Goal: Task Accomplishment & Management: Manage account settings

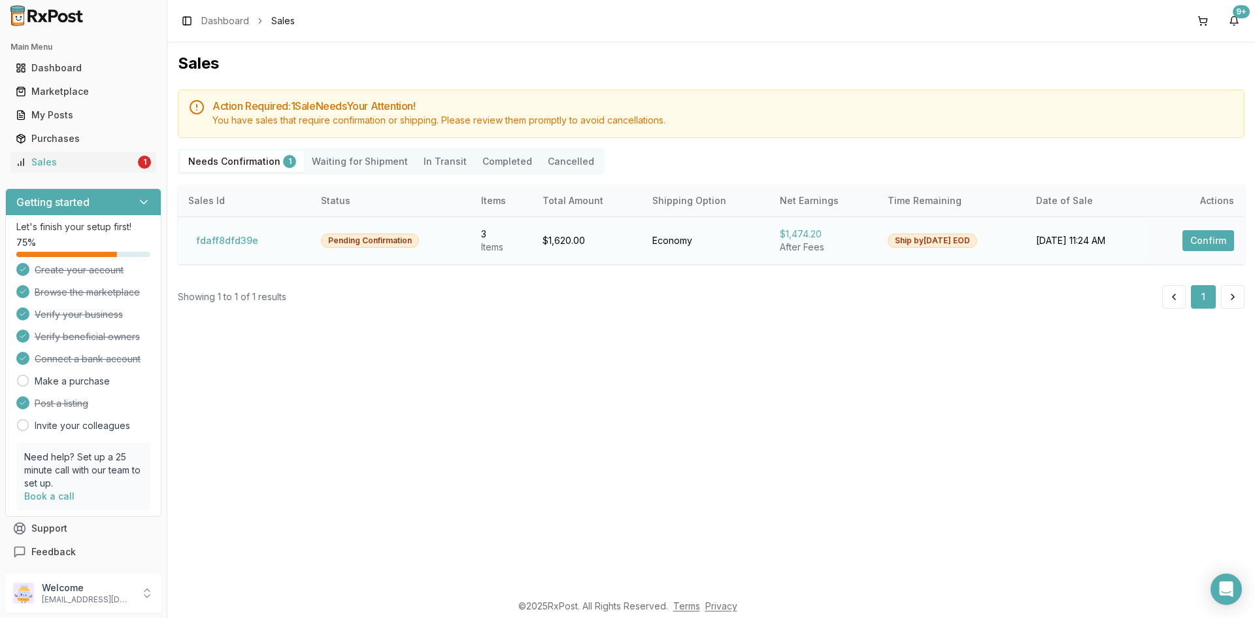
click at [1203, 242] on button "Confirm" at bounding box center [1209, 240] width 52 height 21
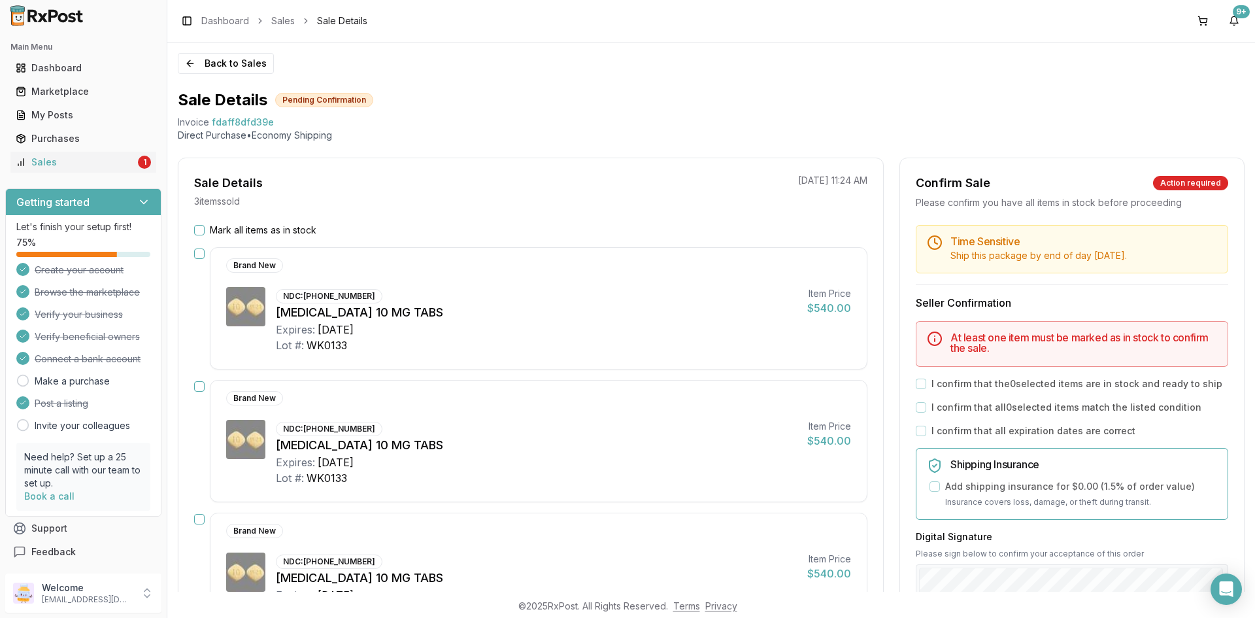
click at [201, 230] on button "Mark all items as in stock" at bounding box center [199, 230] width 10 height 10
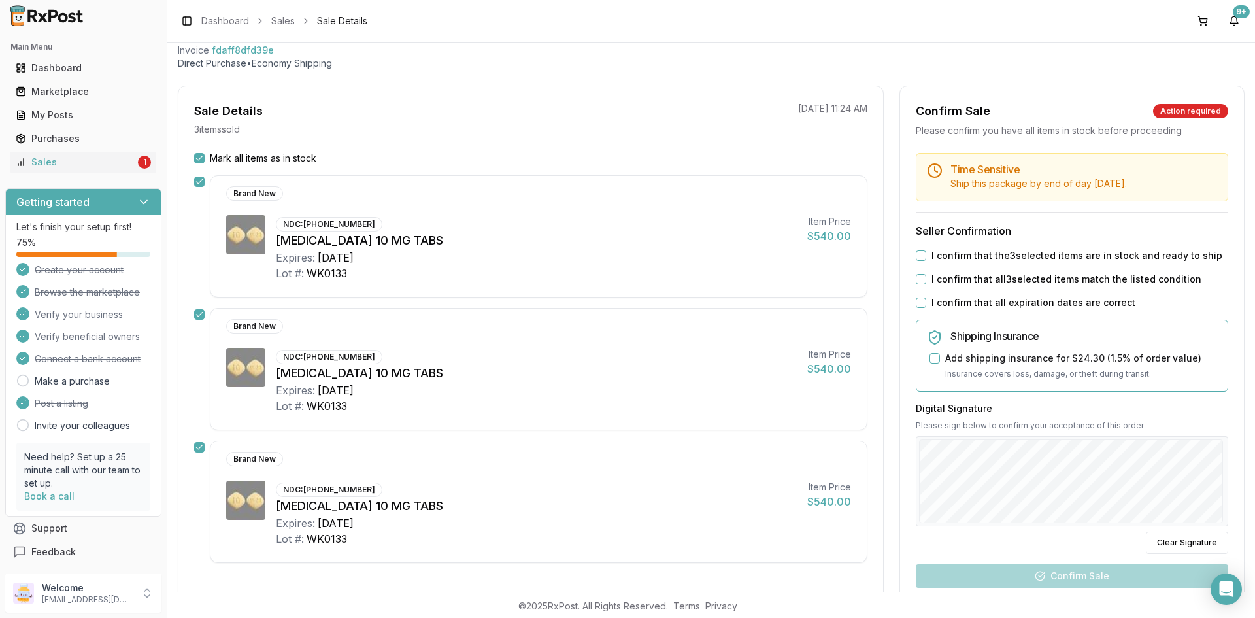
scroll to position [196, 0]
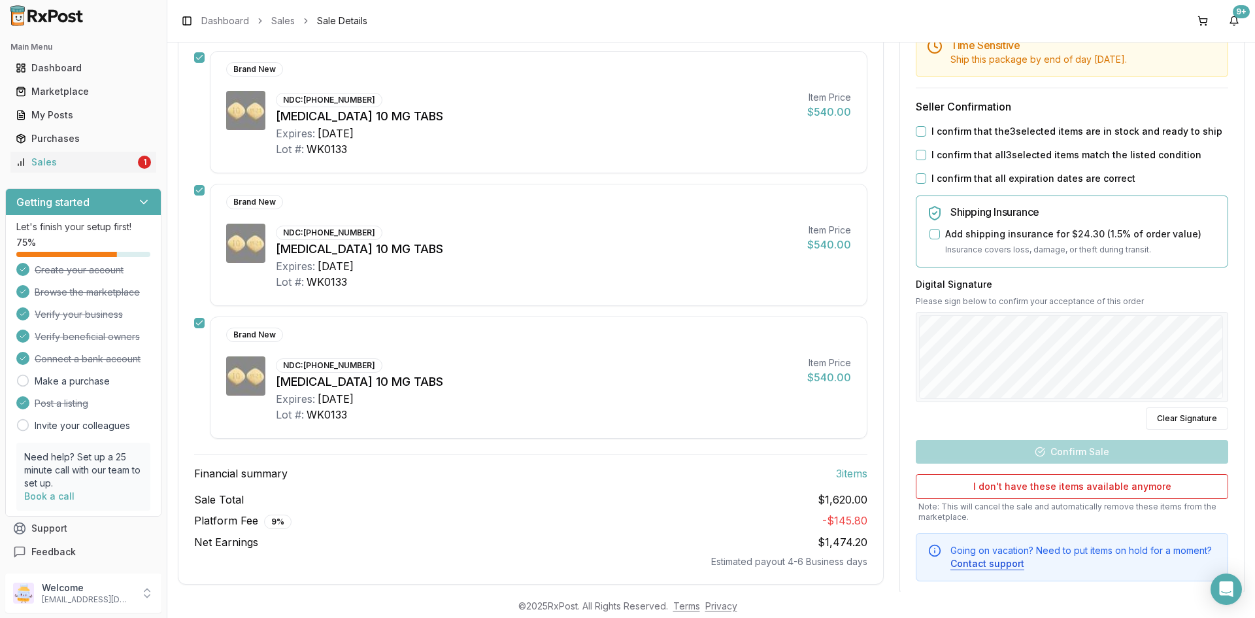
click at [917, 133] on button "I confirm that the 3 selected items are in stock and ready to ship" at bounding box center [921, 131] width 10 height 10
click at [917, 154] on button "I confirm that all 3 selected items match the listed condition" at bounding box center [921, 155] width 10 height 10
click at [917, 179] on button "I confirm that all expiration dates are correct" at bounding box center [921, 178] width 10 height 10
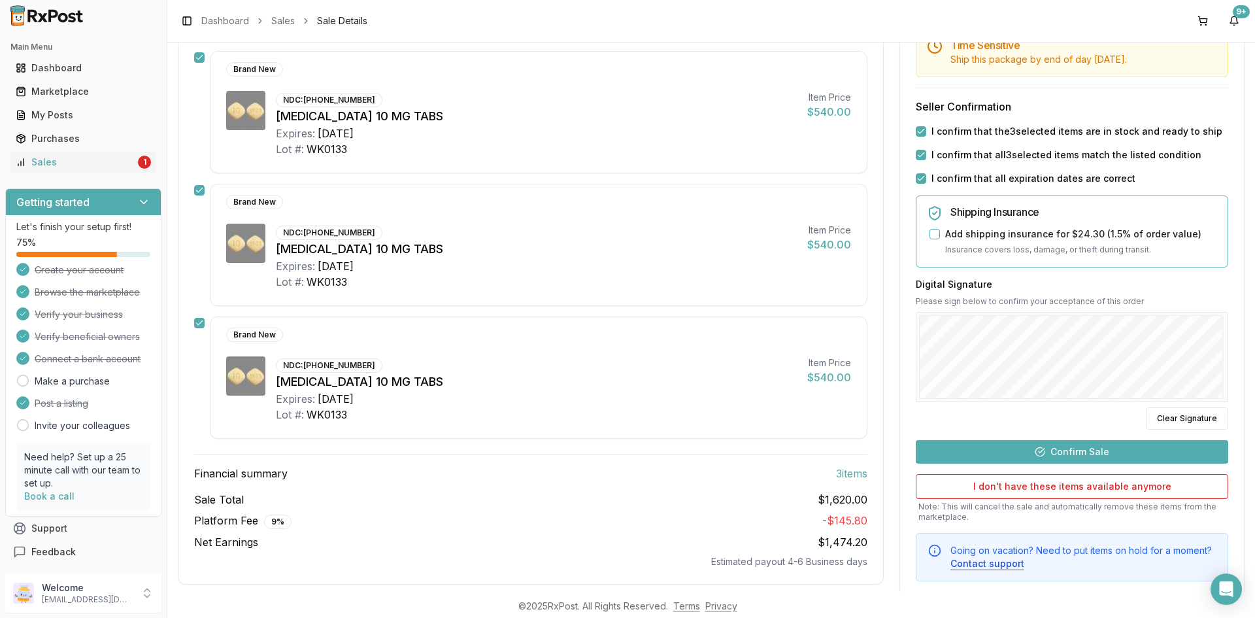
click at [1038, 448] on button "Confirm Sale" at bounding box center [1072, 452] width 313 height 24
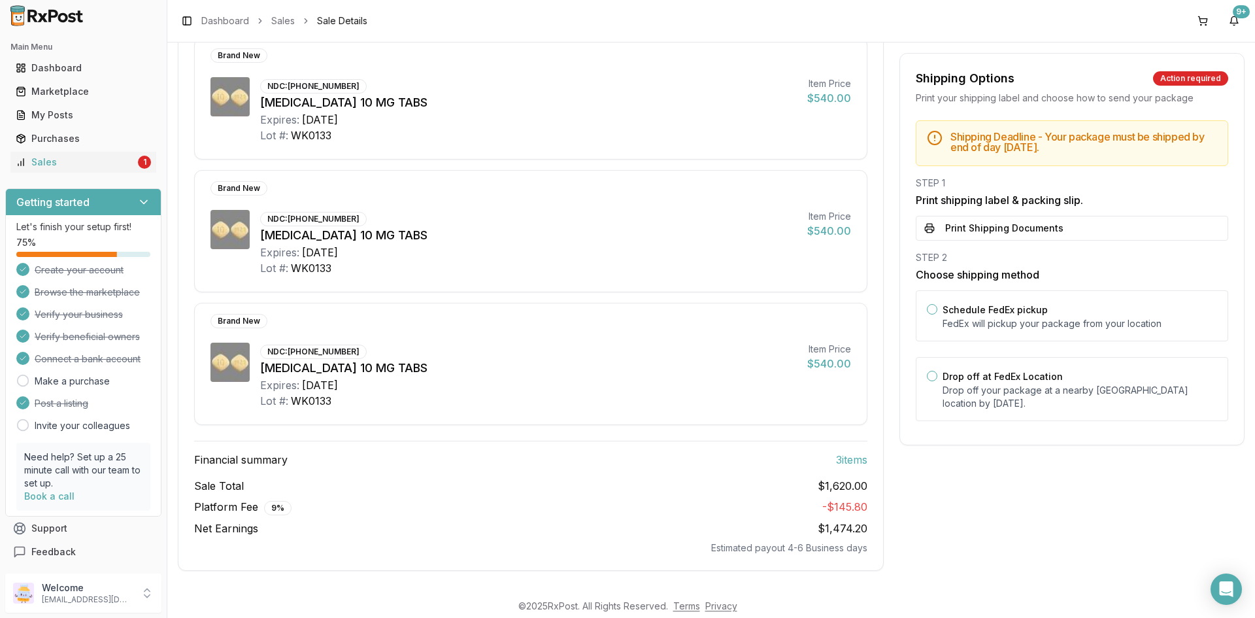
scroll to position [0, 0]
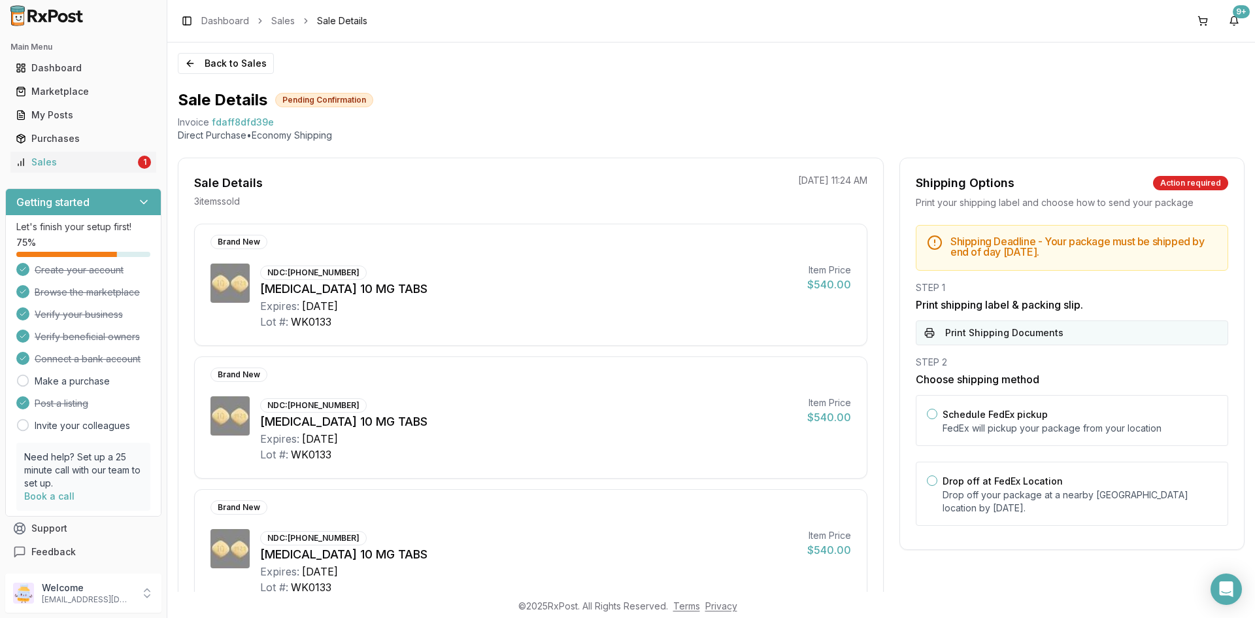
click at [1026, 329] on button "Print Shipping Documents" at bounding box center [1072, 332] width 313 height 25
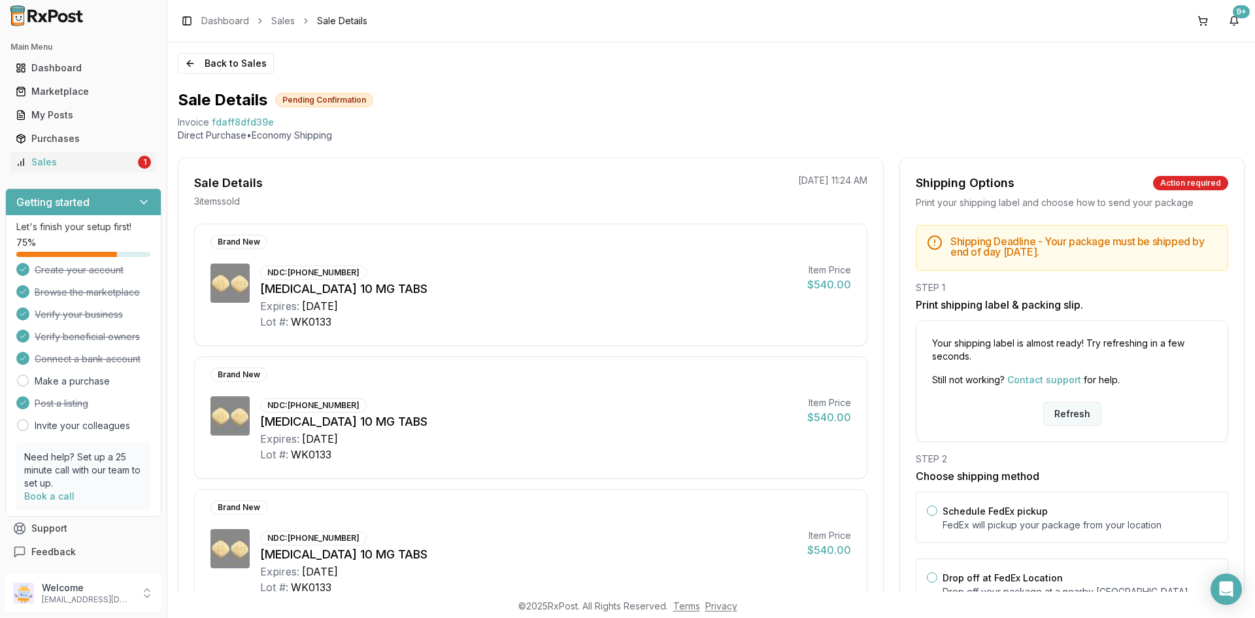
click at [1052, 414] on button "Refresh" at bounding box center [1073, 414] width 58 height 24
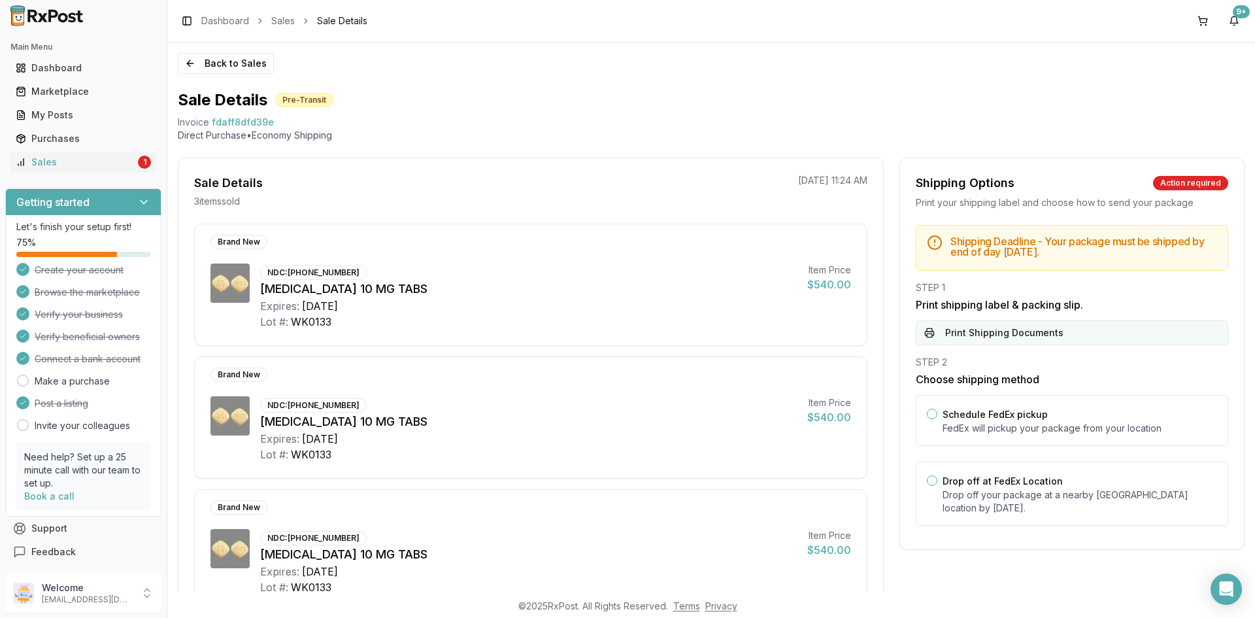
click at [941, 330] on button "Print Shipping Documents" at bounding box center [1072, 332] width 313 height 25
click at [82, 162] on div "Sales" at bounding box center [76, 162] width 120 height 13
